Goal: Browse casually

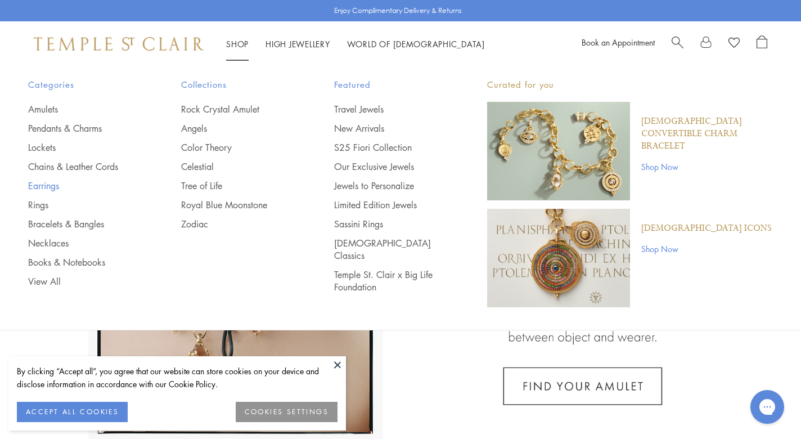
click at [36, 186] on link "Earrings" at bounding box center [82, 186] width 108 height 12
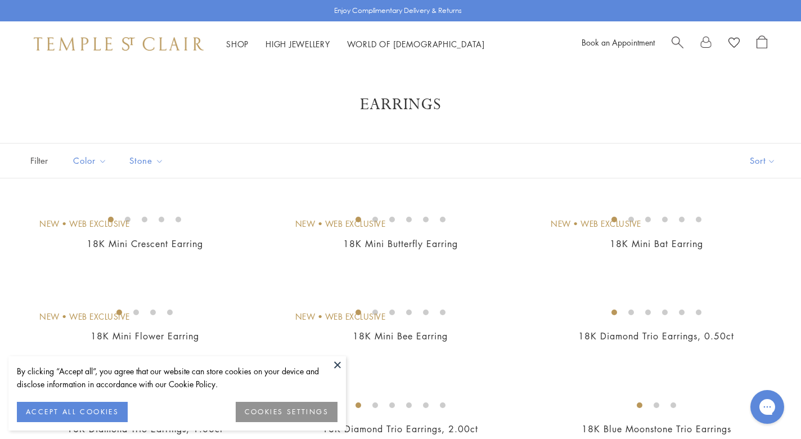
click at [335, 367] on button at bounding box center [337, 364] width 17 height 17
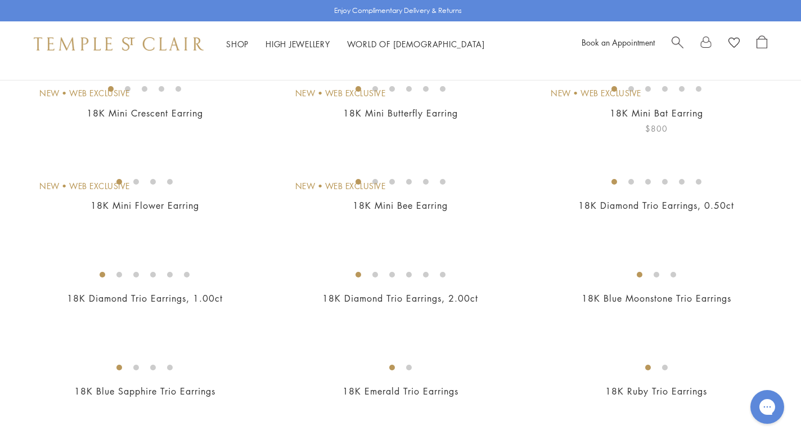
scroll to position [131, 0]
click at [0, 0] on img at bounding box center [0, 0] width 0 height 0
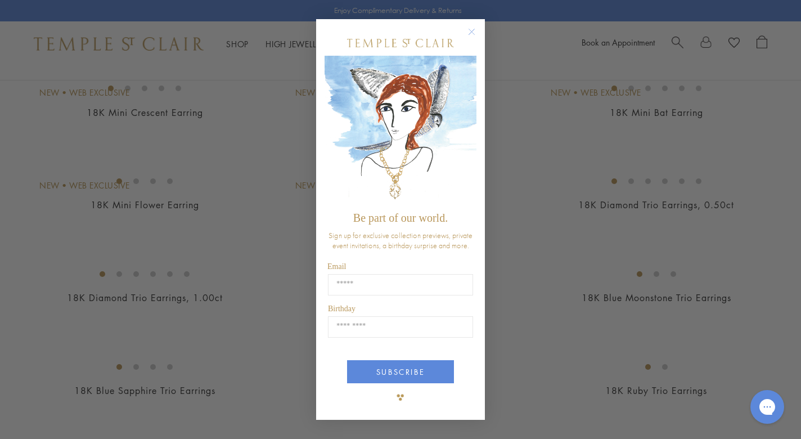
click at [474, 30] on circle "Close dialog" at bounding box center [472, 32] width 14 height 14
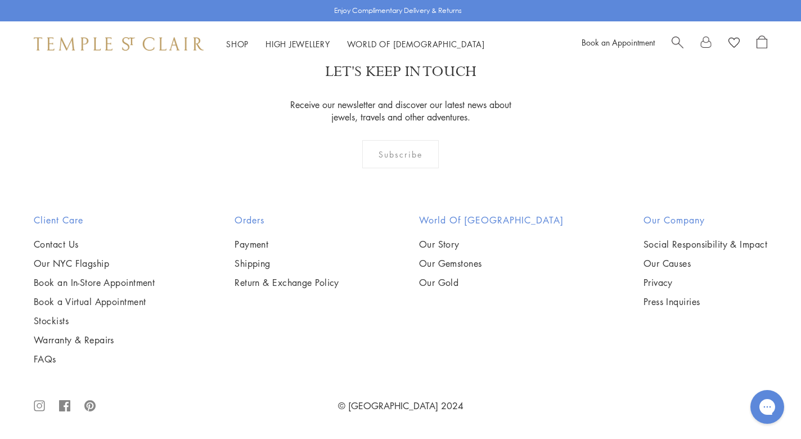
scroll to position [5473, 0]
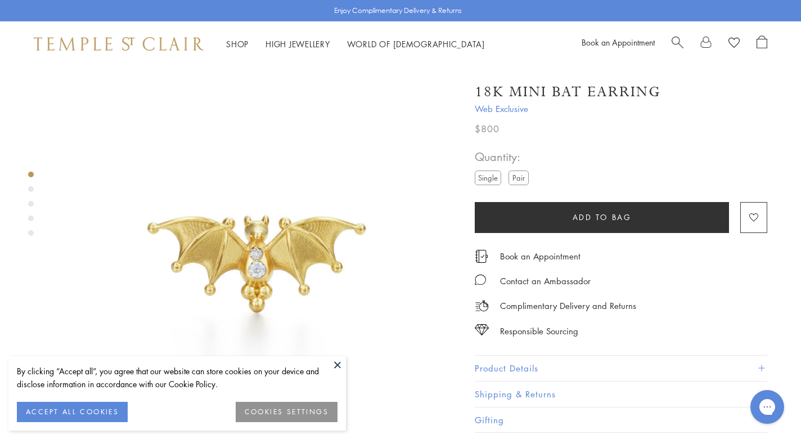
click at [336, 363] on button at bounding box center [337, 364] width 17 height 17
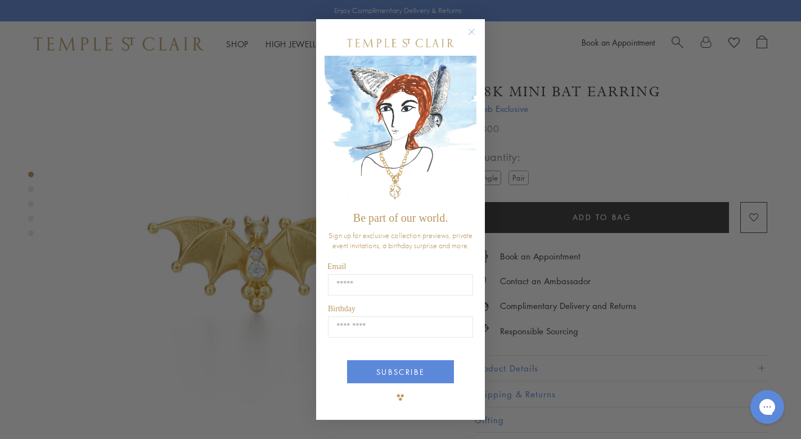
click at [472, 30] on circle "Close dialog" at bounding box center [472, 32] width 14 height 14
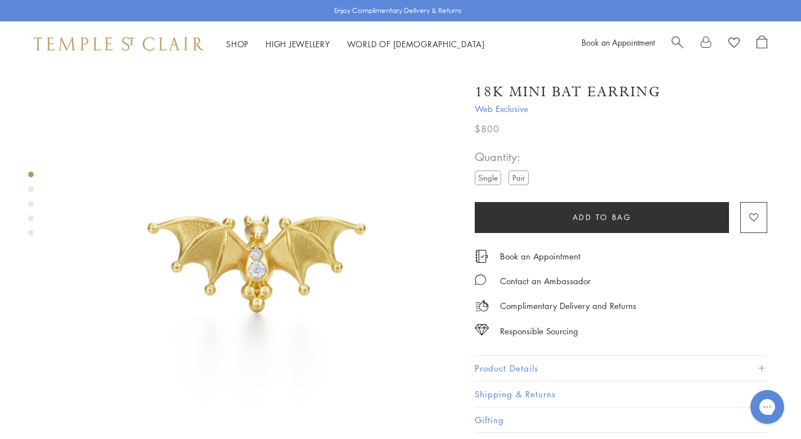
click at [525, 175] on label "Pair" at bounding box center [519, 178] width 20 height 14
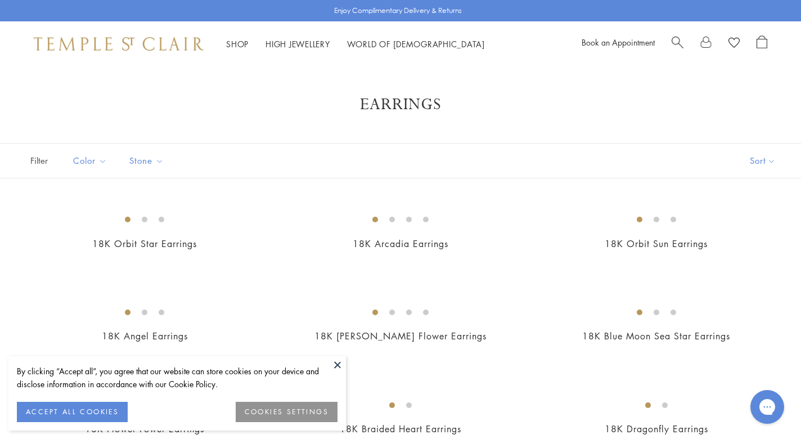
click at [340, 361] on button at bounding box center [337, 364] width 17 height 17
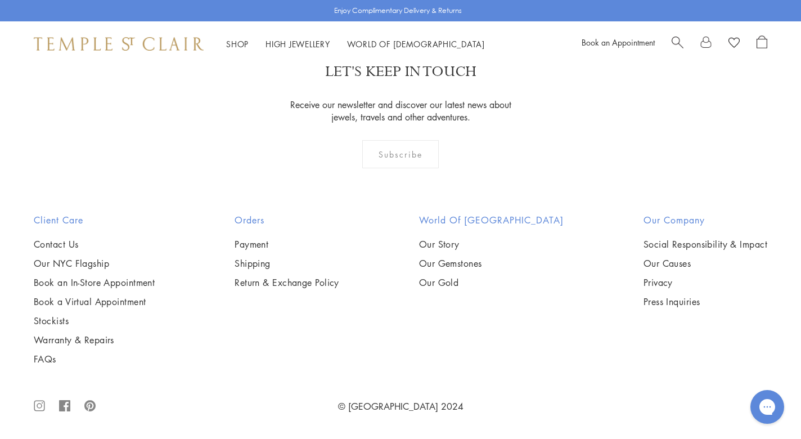
scroll to position [5233, 0]
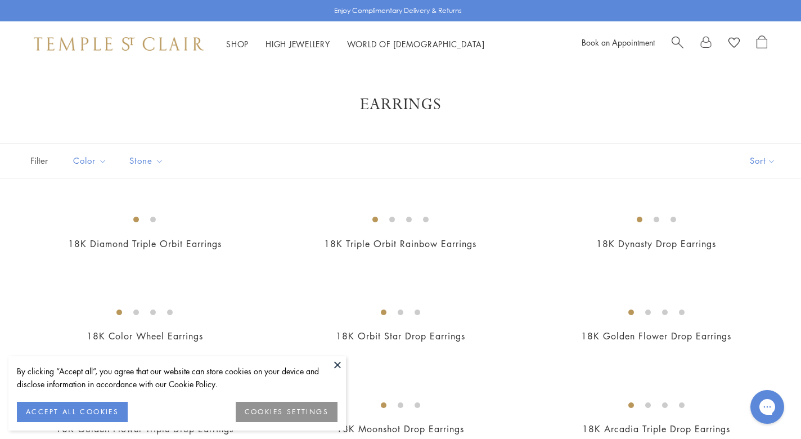
click at [335, 365] on button at bounding box center [337, 364] width 17 height 17
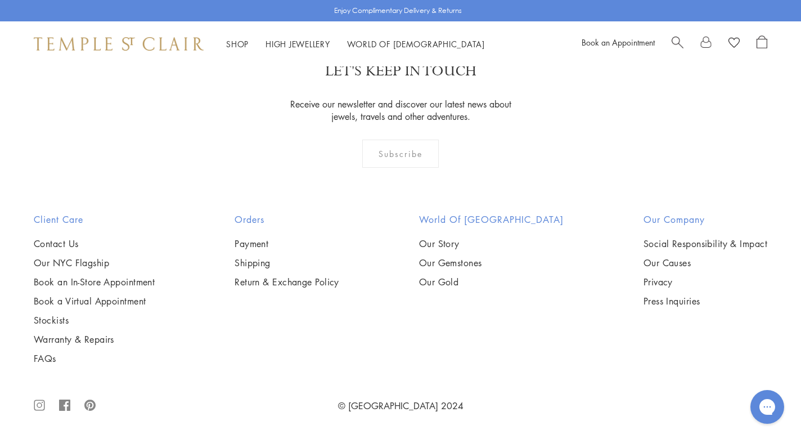
scroll to position [1254, 0]
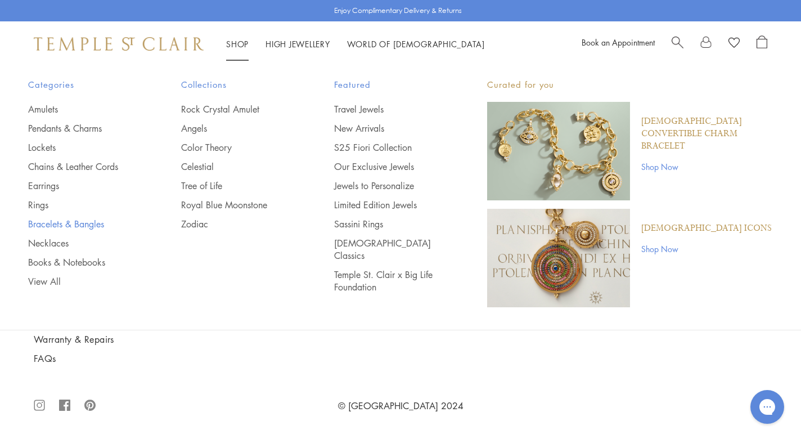
click at [50, 222] on link "Bracelets & Bangles" at bounding box center [82, 224] width 108 height 12
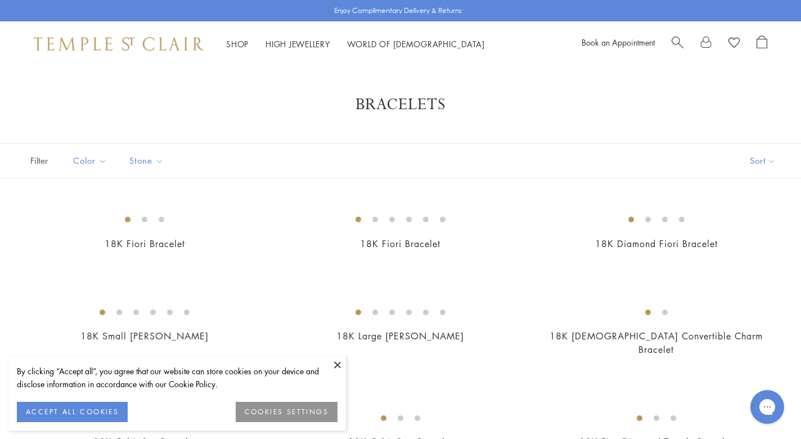
click at [335, 364] on button at bounding box center [337, 364] width 17 height 17
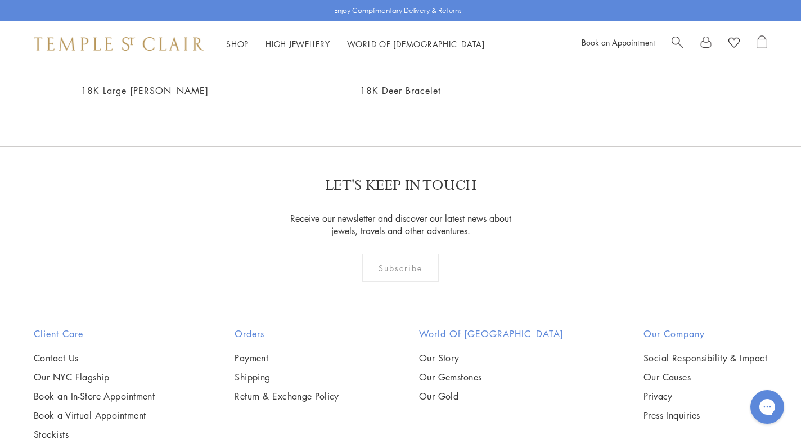
scroll to position [1378, 0]
